Goal: Task Accomplishment & Management: Complete application form

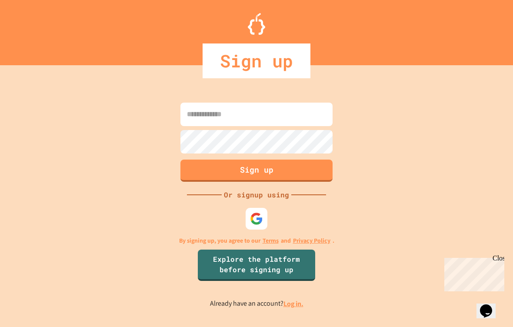
click at [314, 117] on input at bounding box center [257, 114] width 152 height 23
type input "**********"
click at [297, 169] on button "Sign up" at bounding box center [257, 171] width 152 height 22
